Goal: Communication & Community: Participate in discussion

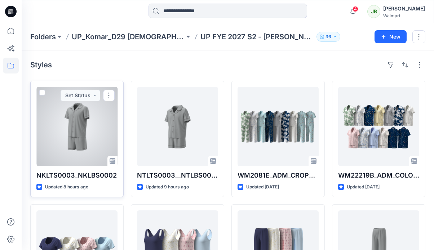
click at [90, 131] on div at bounding box center [76, 126] width 81 height 79
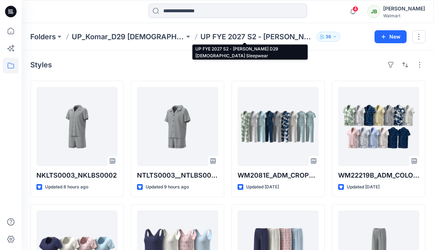
click at [227, 38] on p "UP FYE 2027 S2 - Komar D29 Ladies Sleepwear" at bounding box center [257, 37] width 113 height 10
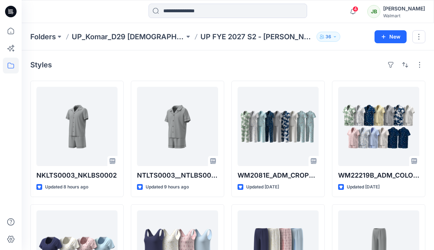
click at [264, 38] on p "UP FYE 2027 S2 - Komar D29 Ladies Sleepwear" at bounding box center [257, 37] width 113 height 10
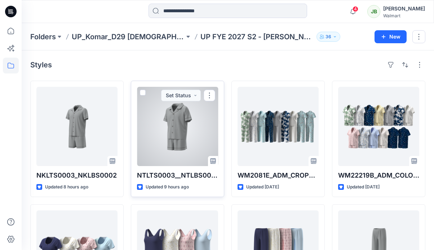
click at [152, 129] on div at bounding box center [177, 126] width 81 height 79
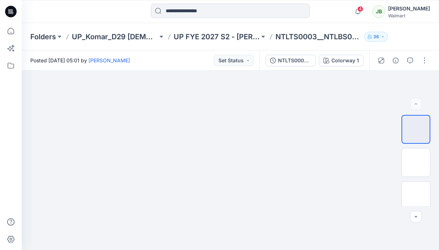
click at [379, 36] on button "36" at bounding box center [376, 37] width 24 height 10
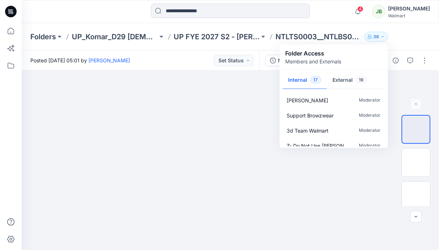
click at [415, 42] on div "Folders UP_Komar_D29 Ladies Sleep UP FYE 2027 S2 - Komar D29 Ladies Sleepwear N…" at bounding box center [230, 36] width 417 height 27
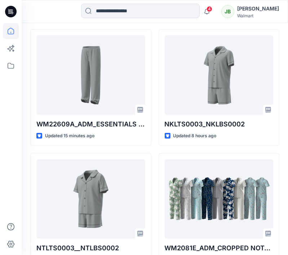
scroll to position [339, 0]
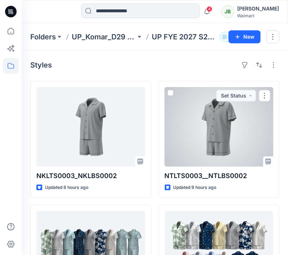
click at [191, 137] on div at bounding box center [219, 126] width 109 height 79
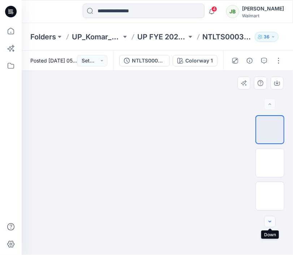
click at [269, 219] on icon "button" at bounding box center [270, 222] width 6 height 6
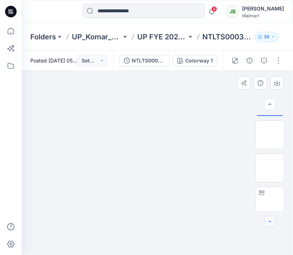
click at [269, 219] on icon "button" at bounding box center [270, 222] width 6 height 6
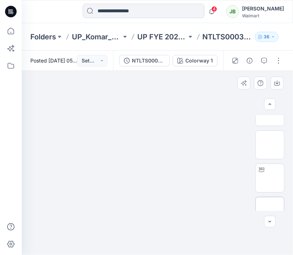
scroll to position [56, 0]
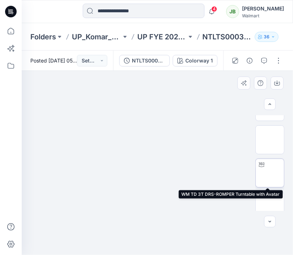
click at [269, 173] on img at bounding box center [269, 173] width 0 height 0
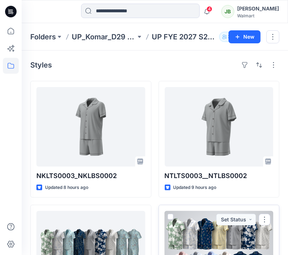
click at [187, 221] on div at bounding box center [219, 250] width 109 height 79
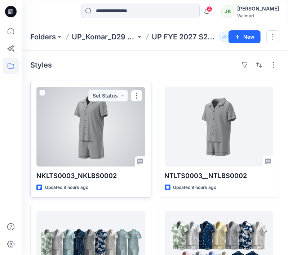
click at [140, 132] on div at bounding box center [90, 126] width 109 height 79
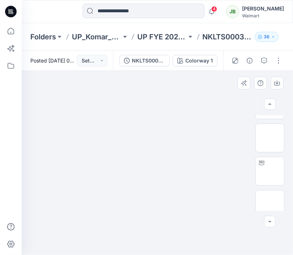
scroll to position [198, 0]
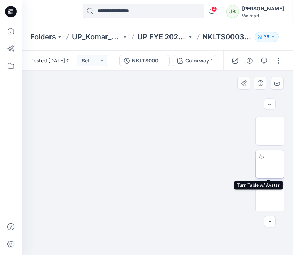
click at [269, 164] on img at bounding box center [269, 164] width 0 height 0
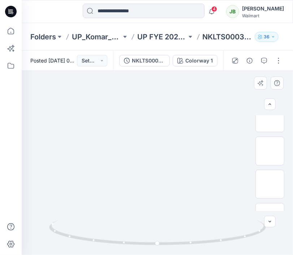
scroll to position [39, 0]
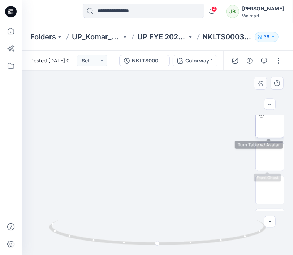
click at [269, 123] on img at bounding box center [269, 123] width 0 height 0
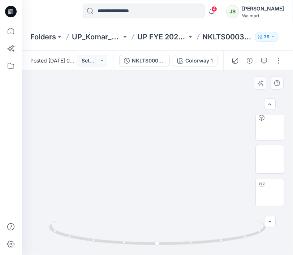
scroll to position [170, 0]
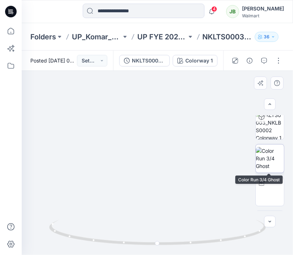
click at [275, 160] on img at bounding box center [269, 158] width 28 height 23
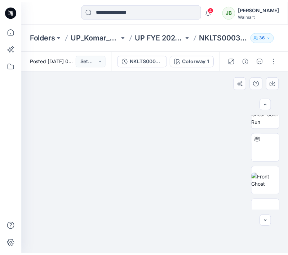
scroll to position [0, 0]
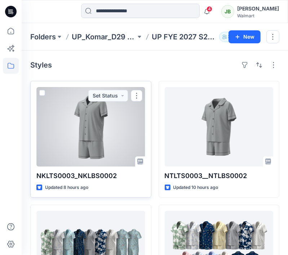
click at [105, 132] on div at bounding box center [90, 126] width 109 height 79
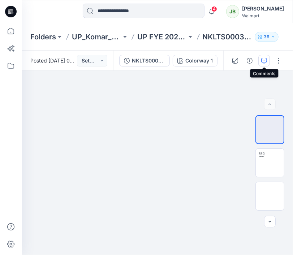
click at [265, 59] on icon "button" at bounding box center [264, 61] width 6 height 6
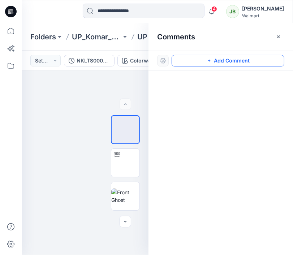
click at [214, 58] on button "Add Comment" at bounding box center [227, 61] width 113 height 12
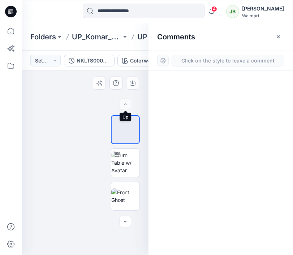
click at [127, 107] on div at bounding box center [125, 104] width 12 height 12
click at [126, 107] on div at bounding box center [125, 104] width 12 height 12
click at [127, 220] on icon "button" at bounding box center [125, 222] width 6 height 6
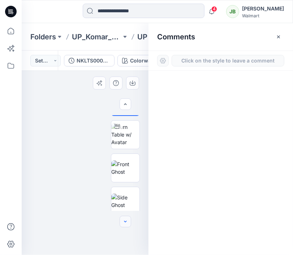
click at [127, 220] on icon "button" at bounding box center [125, 222] width 6 height 6
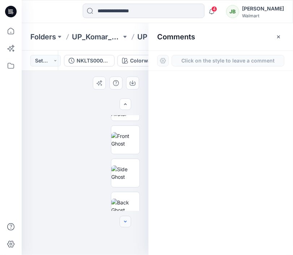
click at [127, 220] on icon "button" at bounding box center [125, 222] width 6 height 6
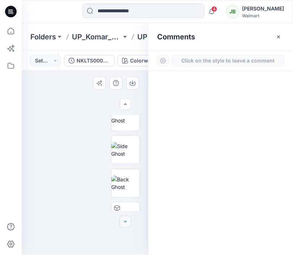
click at [127, 220] on icon "button" at bounding box center [125, 222] width 6 height 6
click at [127, 221] on icon "button" at bounding box center [125, 222] width 6 height 6
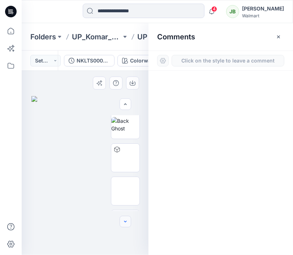
click at [127, 221] on icon "button" at bounding box center [125, 222] width 6 height 6
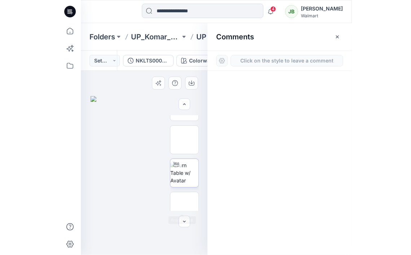
scroll to position [196, 0]
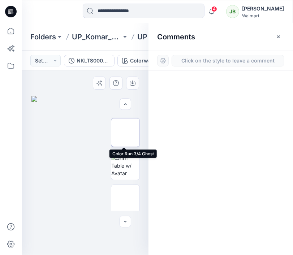
click at [125, 132] on img at bounding box center [125, 132] width 0 height 0
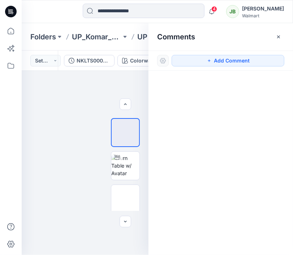
drag, startPoint x: 224, startPoint y: 58, endPoint x: 188, endPoint y: 68, distance: 36.8
click at [223, 58] on button "Add Comment" at bounding box center [227, 61] width 113 height 12
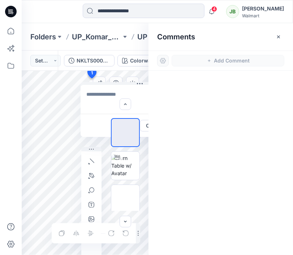
click at [93, 80] on div "1 Cancel Post Layer 1" at bounding box center [85, 163] width 127 height 184
type textarea "*"
click at [106, 146] on div "BW ZIP" at bounding box center [125, 163] width 46 height 96
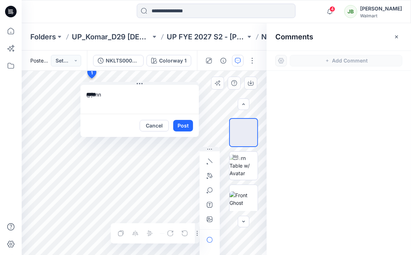
click at [119, 93] on textarea "*****" at bounding box center [139, 99] width 118 height 29
click at [114, 148] on p "Jennifer Yerkes" at bounding box center [133, 146] width 54 height 9
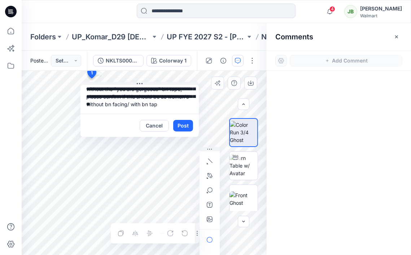
scroll to position [29, 0]
click at [174, 103] on textarea "**********" at bounding box center [139, 99] width 118 height 29
click at [174, 110] on textarea "**********" at bounding box center [139, 99] width 118 height 29
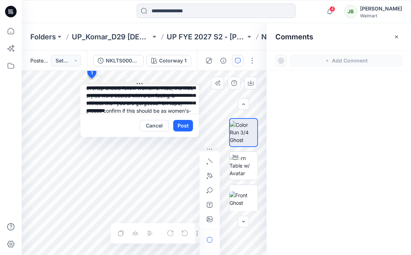
scroll to position [0, 0]
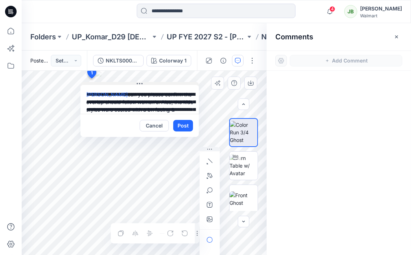
click at [83, 80] on div "**********" at bounding box center [144, 163] width 245 height 184
type textarea "**********"
click at [184, 123] on button "Post" at bounding box center [183, 126] width 20 height 12
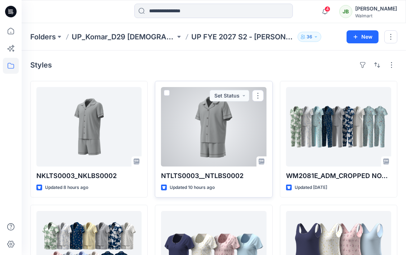
click at [204, 132] on div at bounding box center [213, 126] width 105 height 79
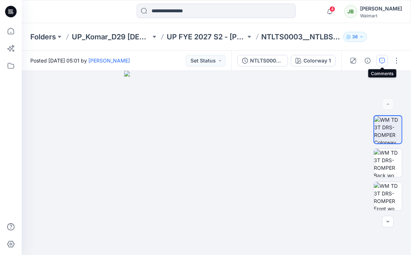
click at [292, 60] on button "button" at bounding box center [382, 61] width 12 height 12
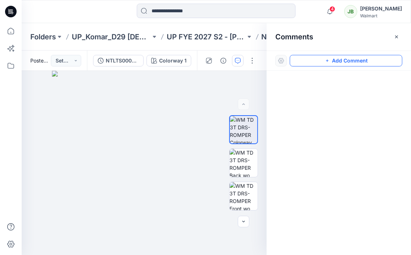
click at [292, 63] on button "Add Comment" at bounding box center [346, 61] width 113 height 12
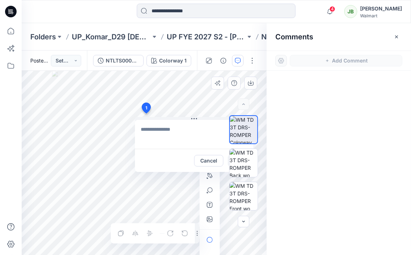
click at [146, 113] on div "1 Cancel Post Layer 1" at bounding box center [144, 163] width 245 height 184
type textarea "**********"
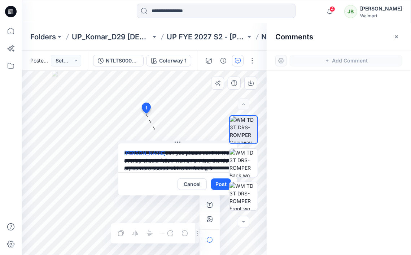
drag, startPoint x: 187, startPoint y: 166, endPoint x: 171, endPoint y: 188, distance: 28.1
click at [171, 188] on div "Cancel Post" at bounding box center [177, 183] width 118 height 23
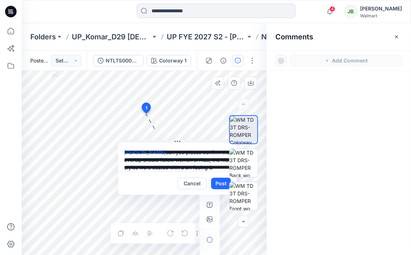
click at [222, 184] on div "BW RUL DXF RUL DXF" at bounding box center [243, 163] width 46 height 96
click at [221, 184] on div "BW RUL DXF RUL DXF" at bounding box center [243, 163] width 46 height 96
click at [222, 182] on div "BW RUL DXF RUL DXF" at bounding box center [243, 163] width 46 height 96
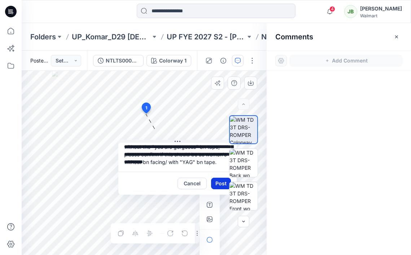
click at [219, 185] on button "Post" at bounding box center [221, 183] width 20 height 12
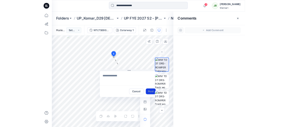
scroll to position [0, 0]
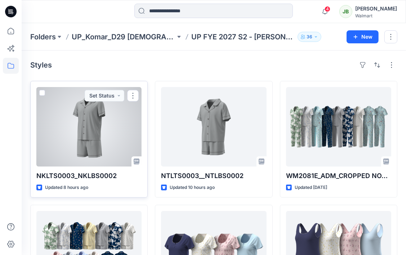
click at [110, 135] on div at bounding box center [88, 126] width 105 height 79
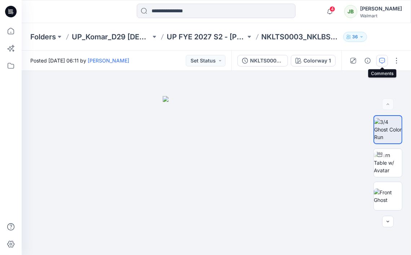
click at [292, 62] on icon "button" at bounding box center [382, 61] width 6 height 6
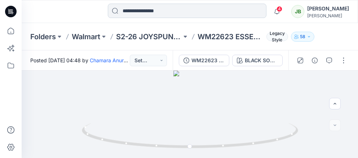
scroll to position [64, 0]
